Goal: Information Seeking & Learning: Learn about a topic

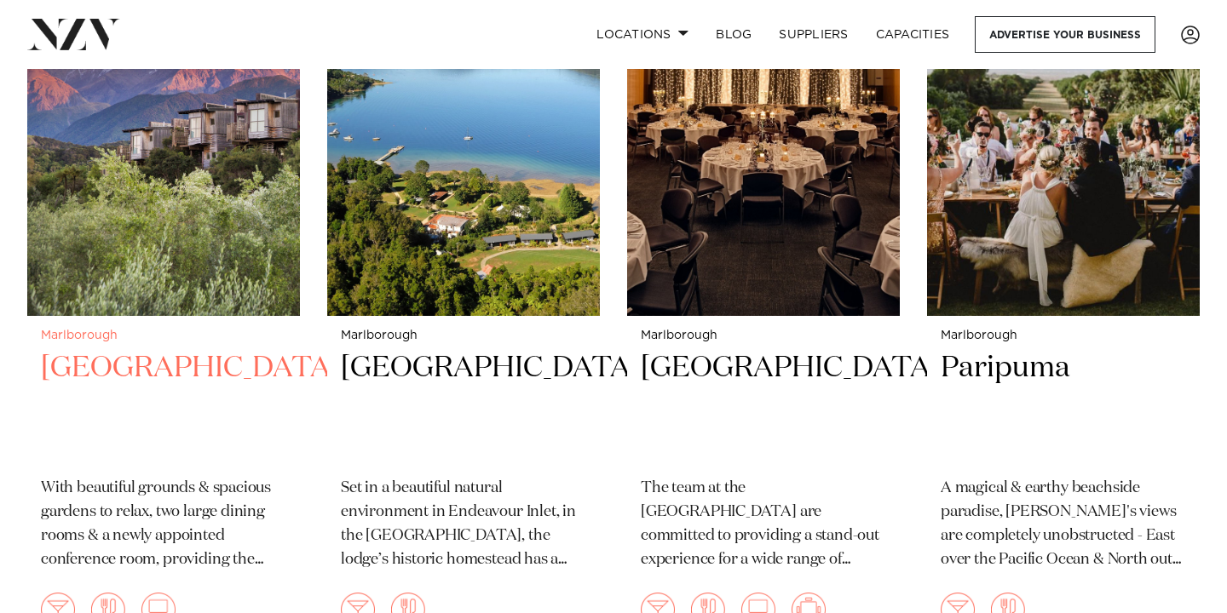
scroll to position [783, 0]
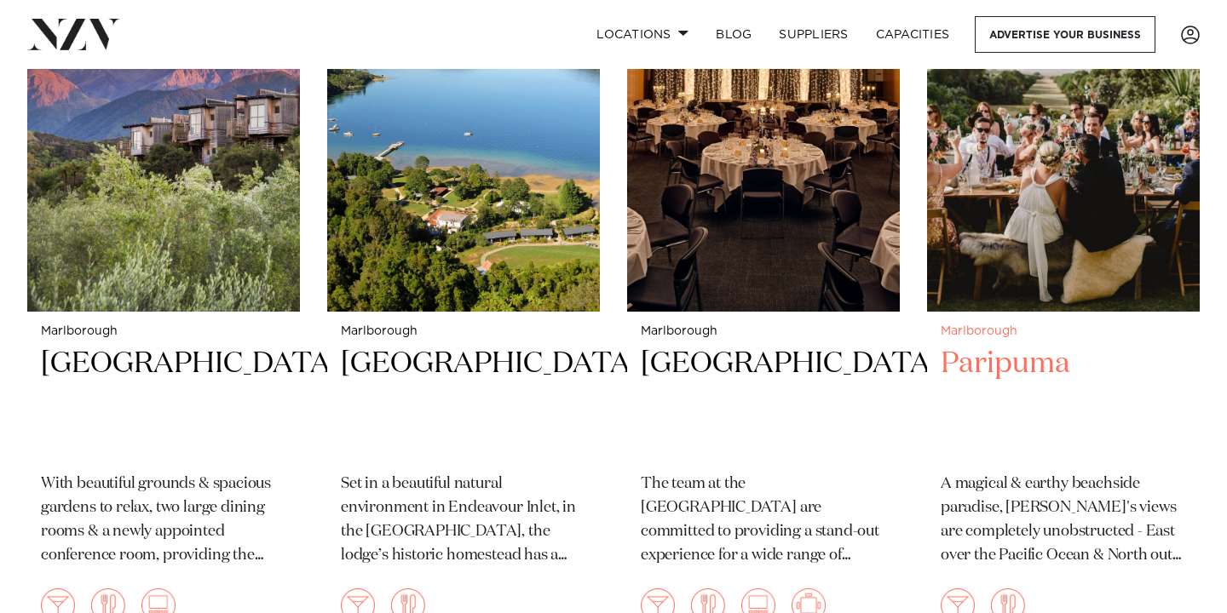
click at [953, 345] on h2 "Paripuma" at bounding box center [1063, 402] width 245 height 115
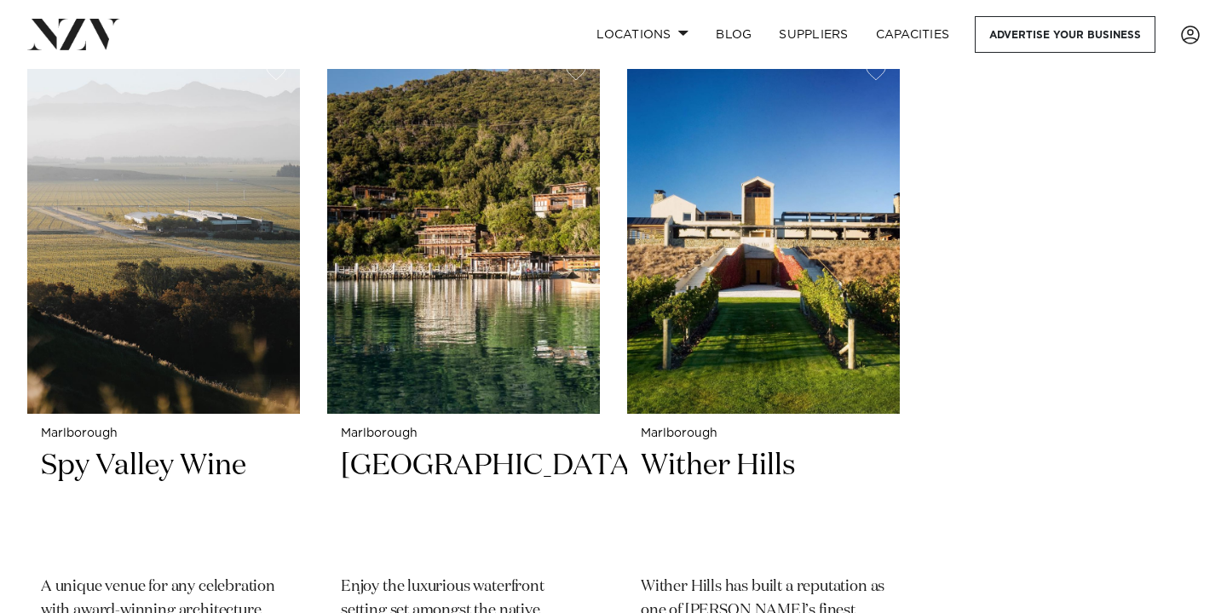
scroll to position [1387, 0]
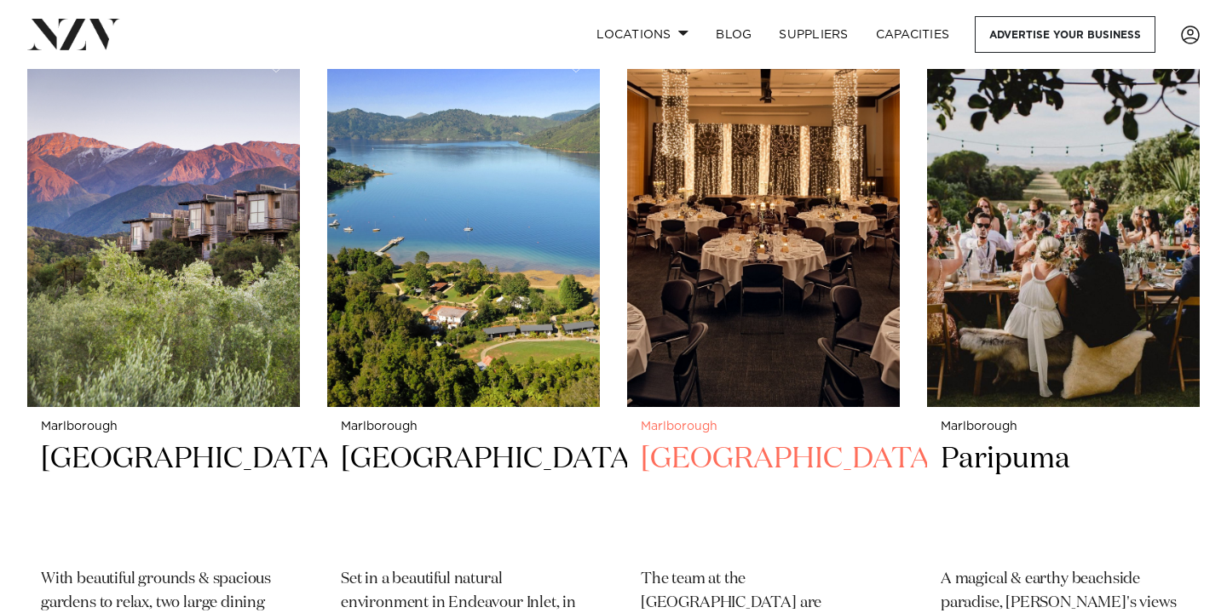
scroll to position [687, 0]
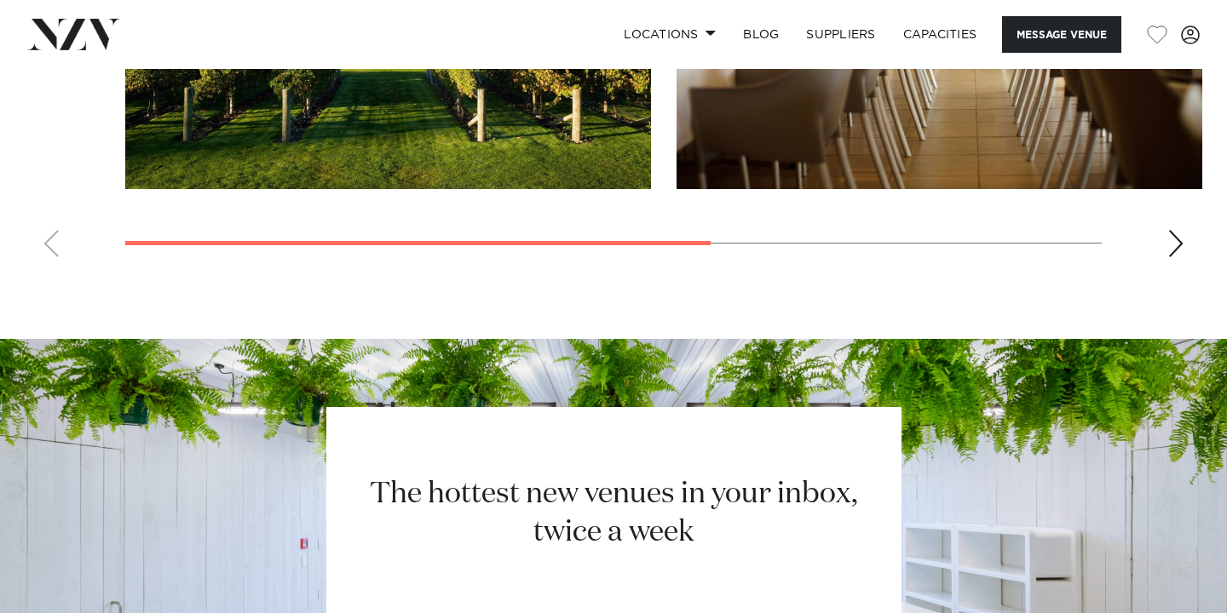
scroll to position [1310, 0]
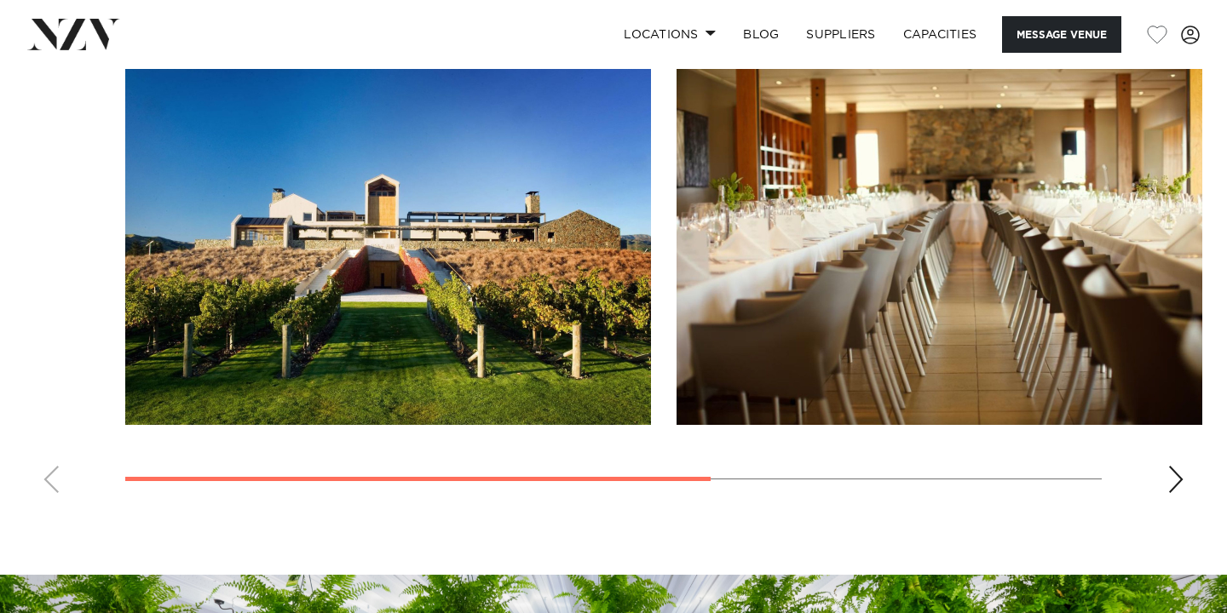
click at [1177, 473] on div "Next slide" at bounding box center [1175, 479] width 17 height 27
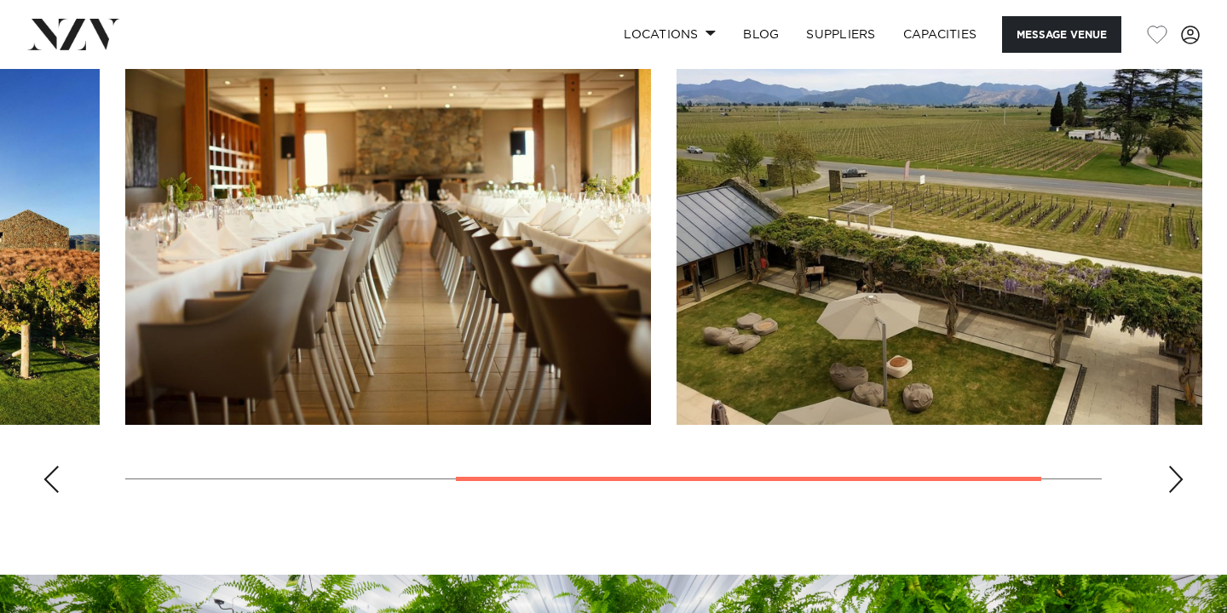
click at [1177, 475] on div "Next slide" at bounding box center [1175, 479] width 17 height 27
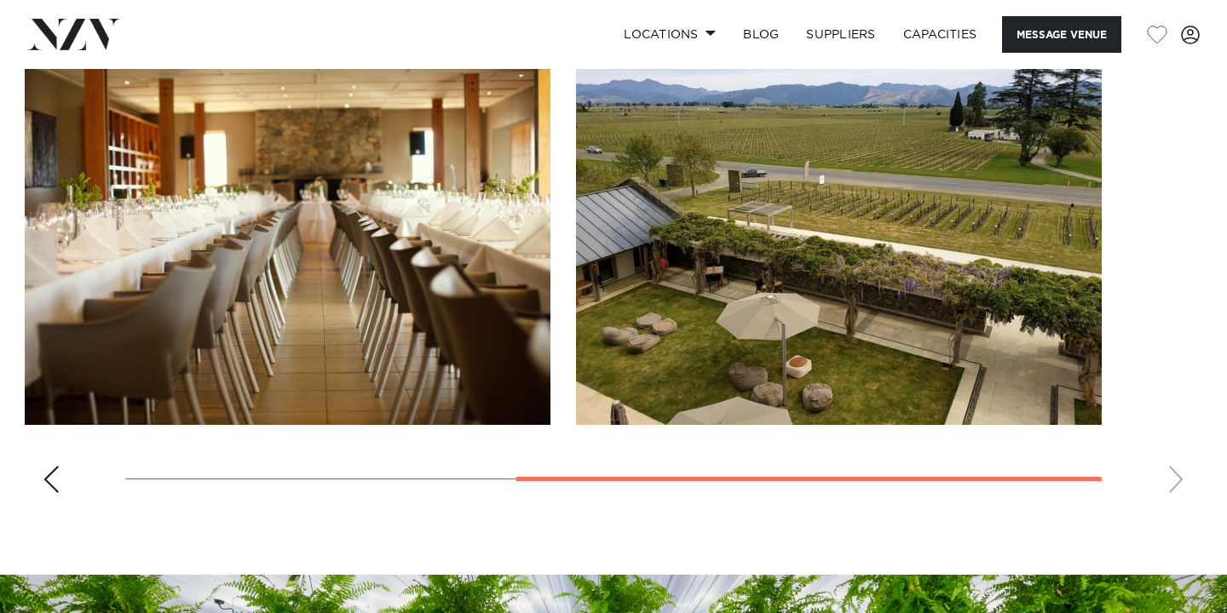
click at [1177, 475] on swiper-container at bounding box center [613, 273] width 1227 height 468
click at [1177, 491] on swiper-container at bounding box center [613, 273] width 1227 height 468
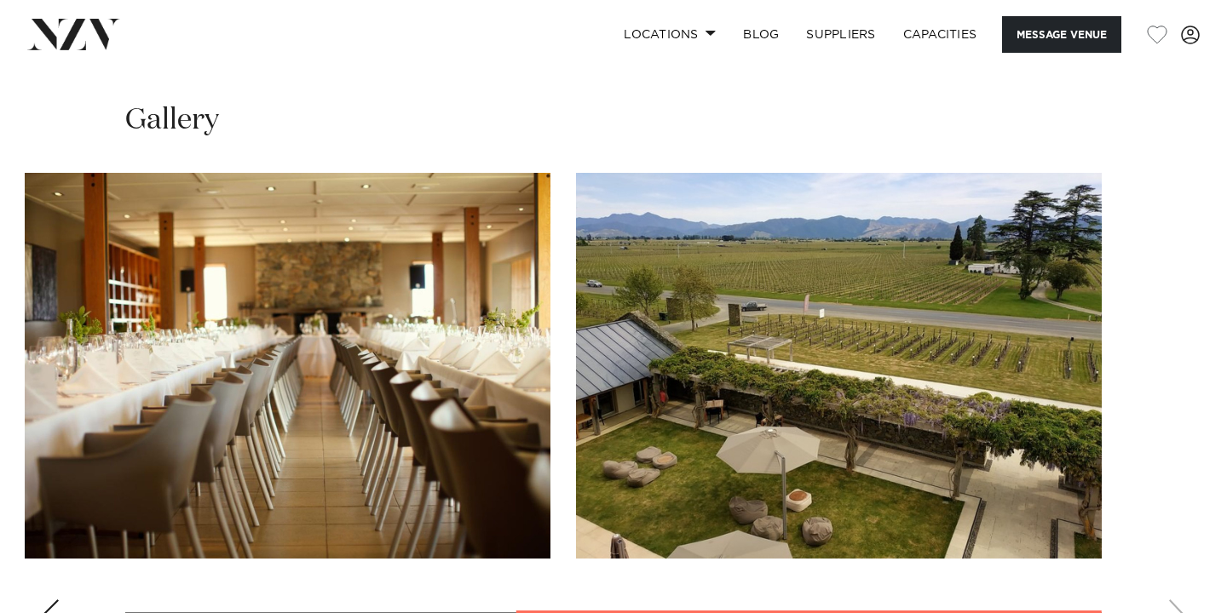
scroll to position [1383, 0]
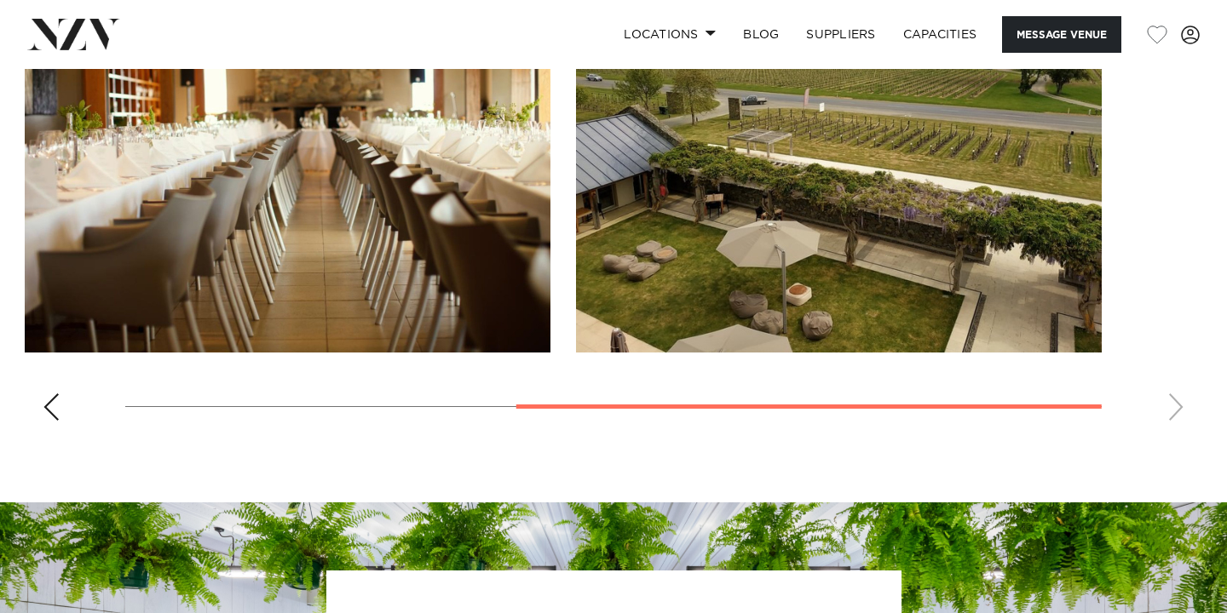
click at [53, 405] on div "Previous slide" at bounding box center [51, 407] width 17 height 27
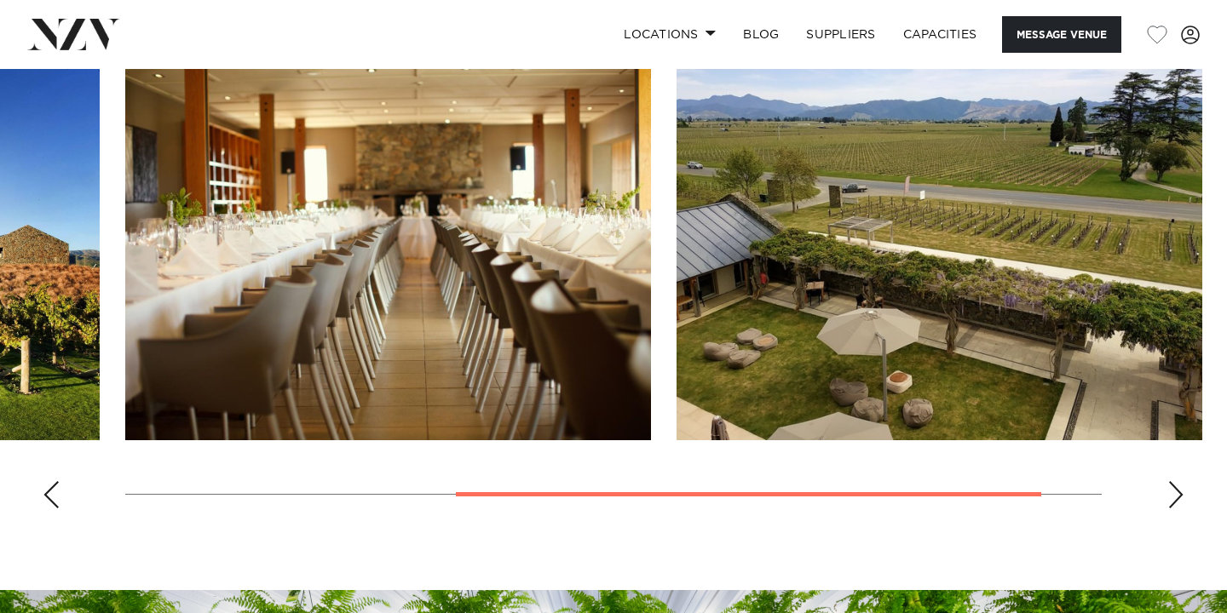
scroll to position [1294, 0]
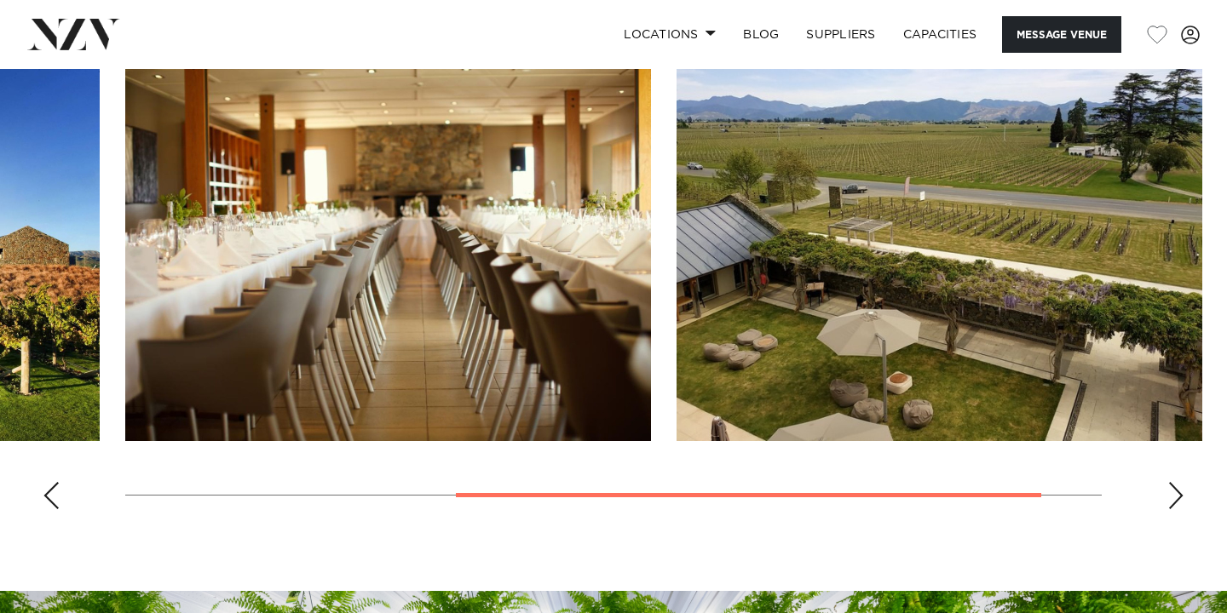
click at [49, 495] on div "Previous slide" at bounding box center [51, 495] width 17 height 27
